Goal: Navigation & Orientation: Find specific page/section

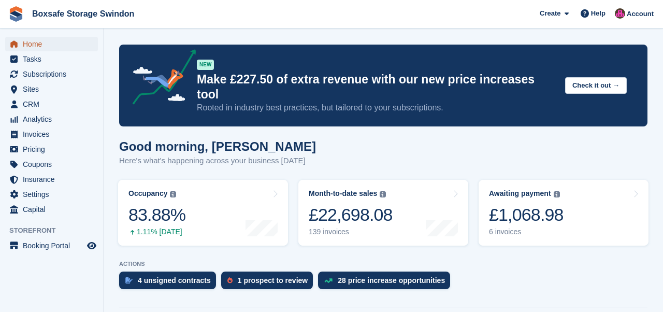
click at [33, 43] on span "Home" at bounding box center [54, 44] width 62 height 14
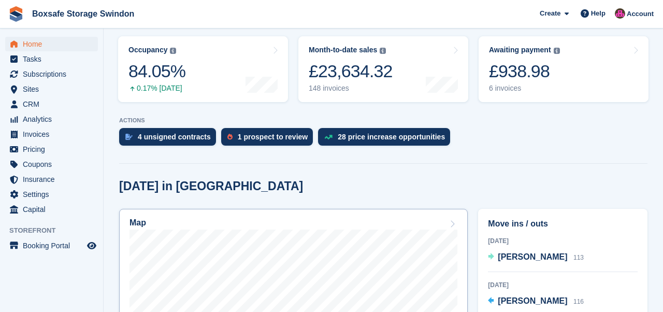
scroll to position [175, 0]
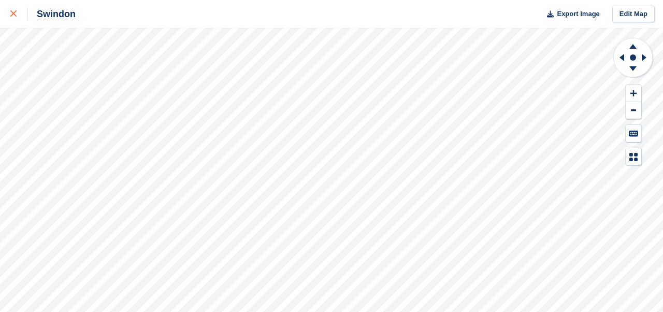
click at [11, 16] on icon at bounding box center [13, 13] width 6 height 6
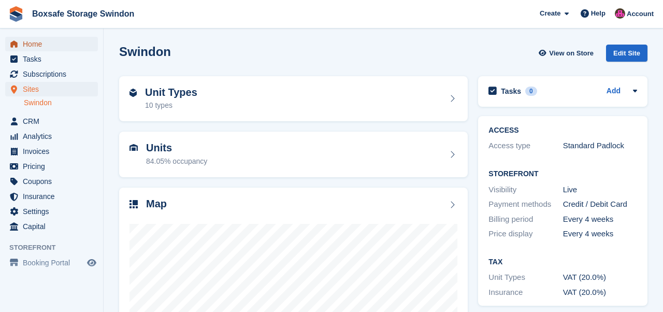
click at [42, 47] on span "Home" at bounding box center [54, 44] width 62 height 14
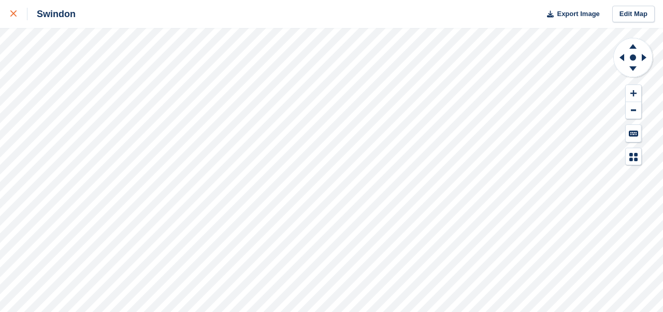
click at [15, 20] on div at bounding box center [18, 14] width 17 height 12
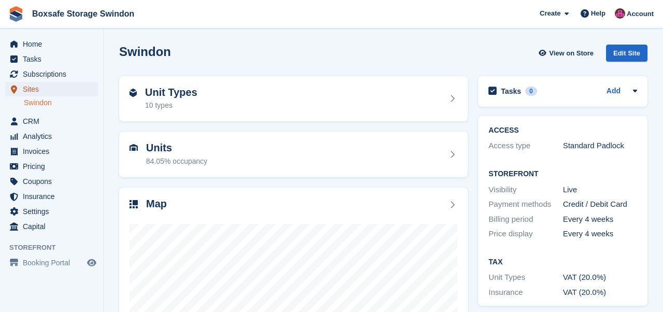
click at [38, 83] on span "Sites" at bounding box center [54, 89] width 62 height 14
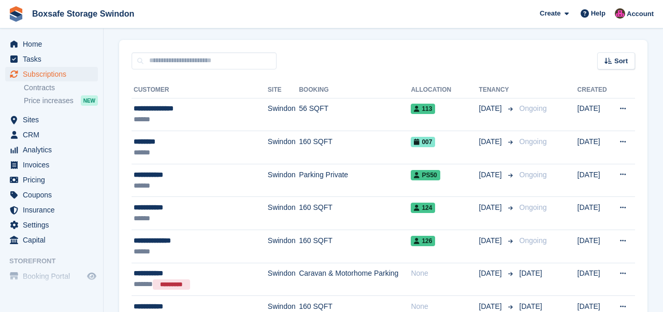
scroll to position [78, 0]
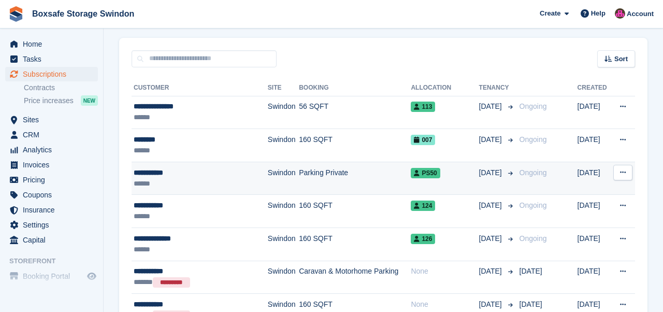
click at [155, 173] on div "**********" at bounding box center [193, 172] width 119 height 11
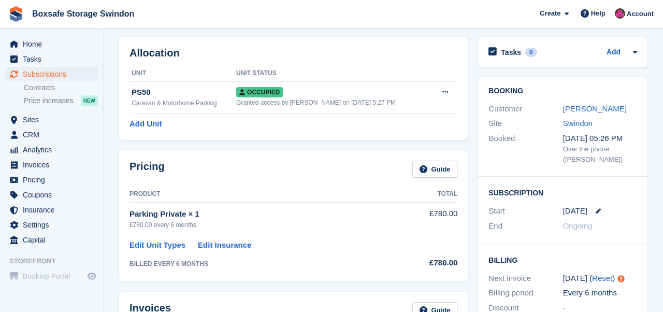
scroll to position [2, 0]
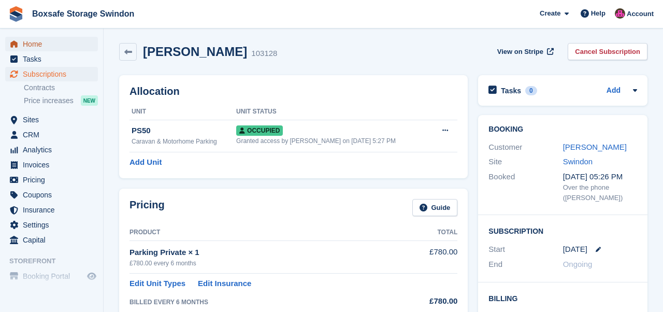
click at [45, 42] on span "Home" at bounding box center [54, 44] width 62 height 14
